Goal: Information Seeking & Learning: Learn about a topic

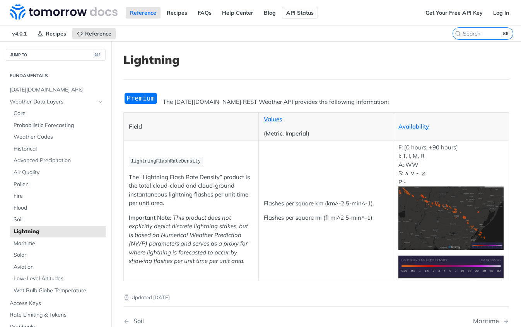
click at [299, 14] on link "API Status" at bounding box center [300, 13] width 36 height 12
click at [42, 136] on span "Weather Codes" at bounding box center [59, 137] width 90 height 8
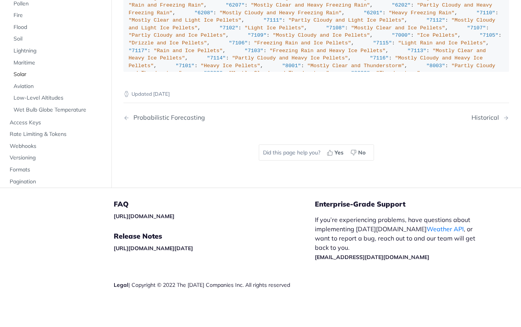
click at [24, 79] on span "Solar" at bounding box center [59, 75] width 90 height 8
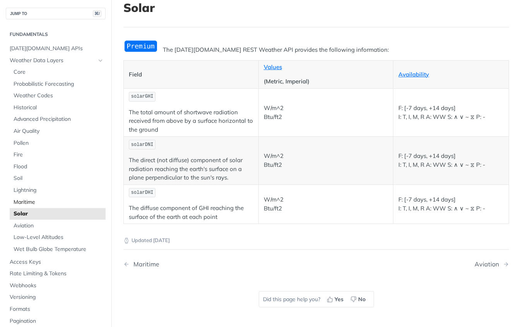
scroll to position [51, 0]
click at [29, 222] on span "Aviation" at bounding box center [59, 226] width 90 height 8
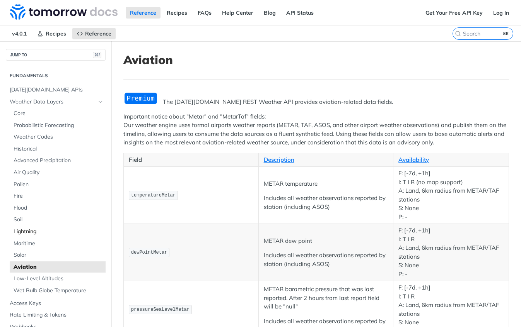
click at [30, 228] on span "Lightning" at bounding box center [59, 232] width 90 height 8
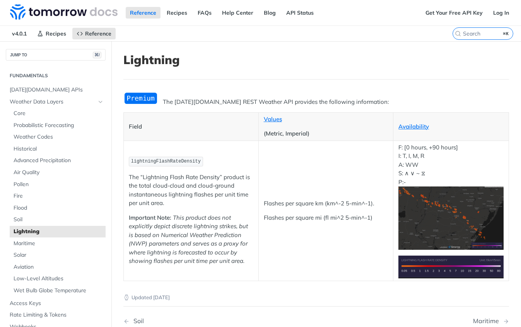
drag, startPoint x: 434, startPoint y: 214, endPoint x: 435, endPoint y: 208, distance: 5.5
click at [434, 213] on img "Expand image" at bounding box center [450, 218] width 105 height 63
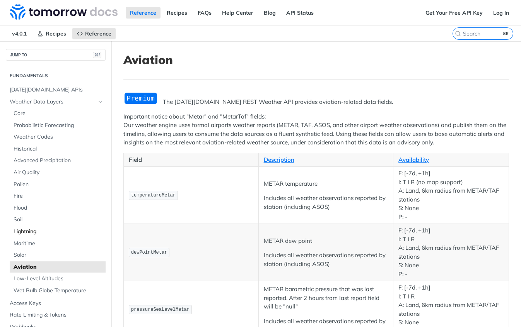
click at [32, 231] on span "Lightning" at bounding box center [59, 232] width 90 height 8
